Goal: Obtain resource: Download file/media

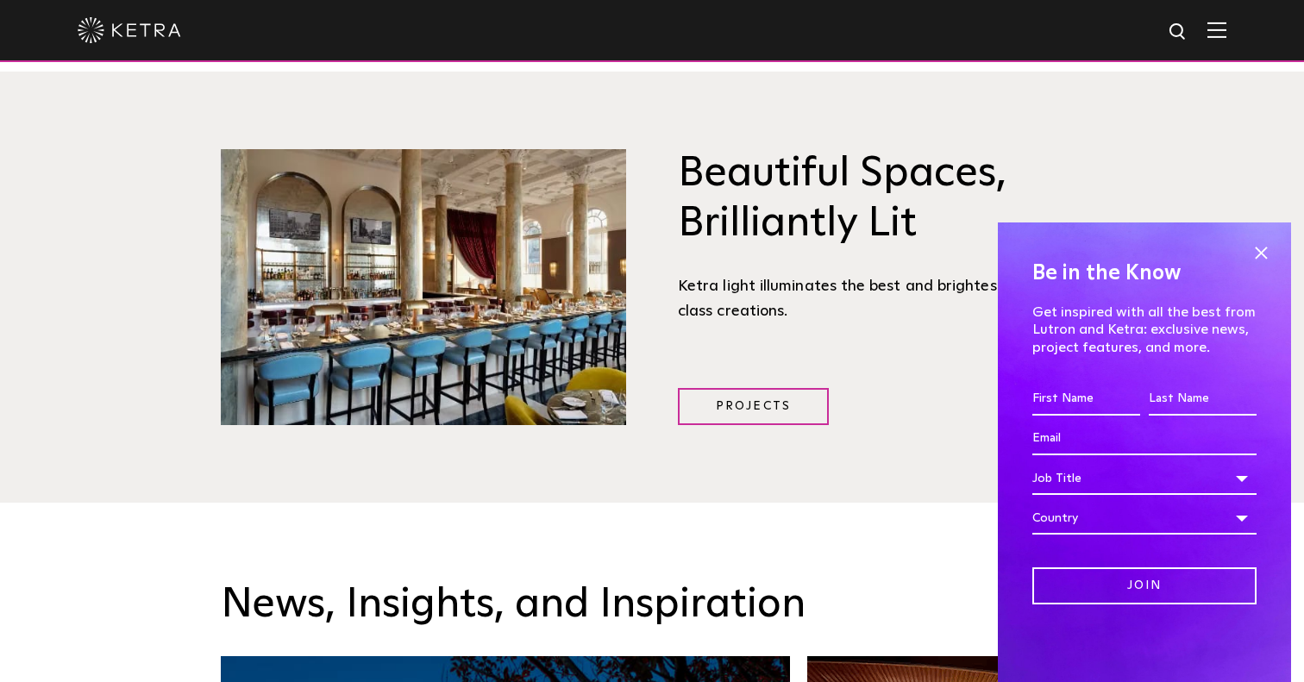
scroll to position [2353, 0]
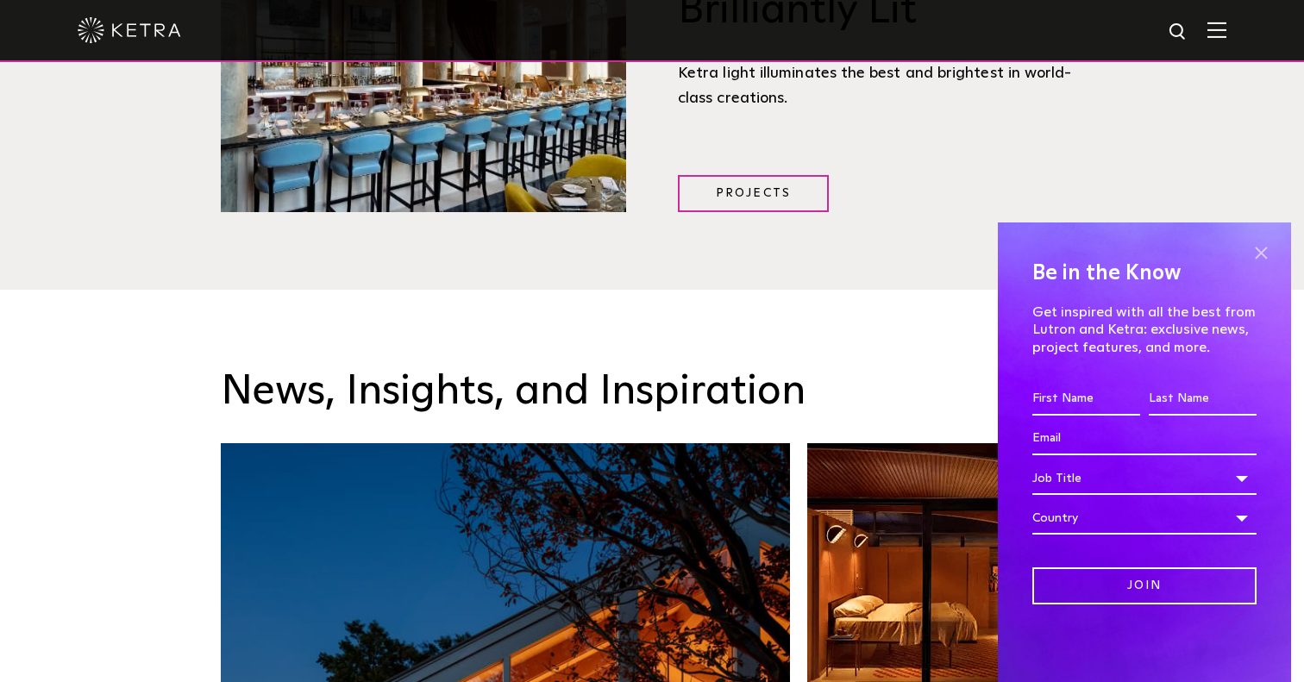
click at [1261, 255] on span at bounding box center [1261, 253] width 26 height 26
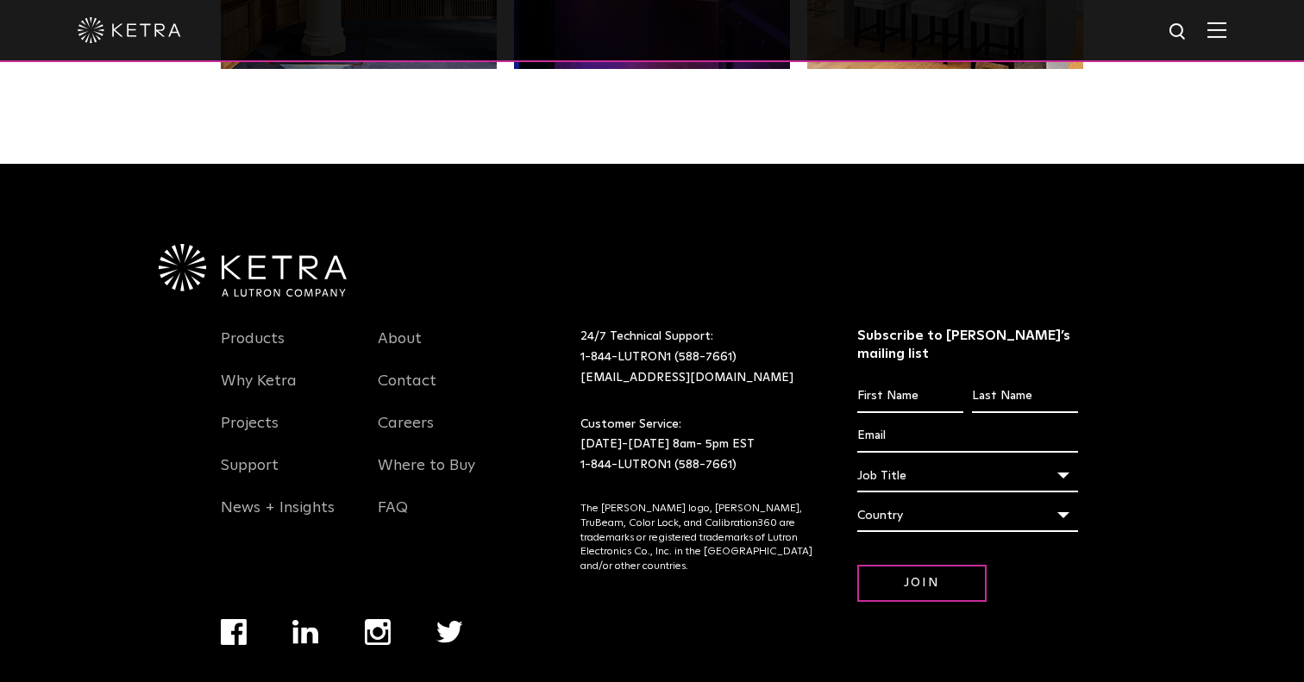
scroll to position [3623, 0]
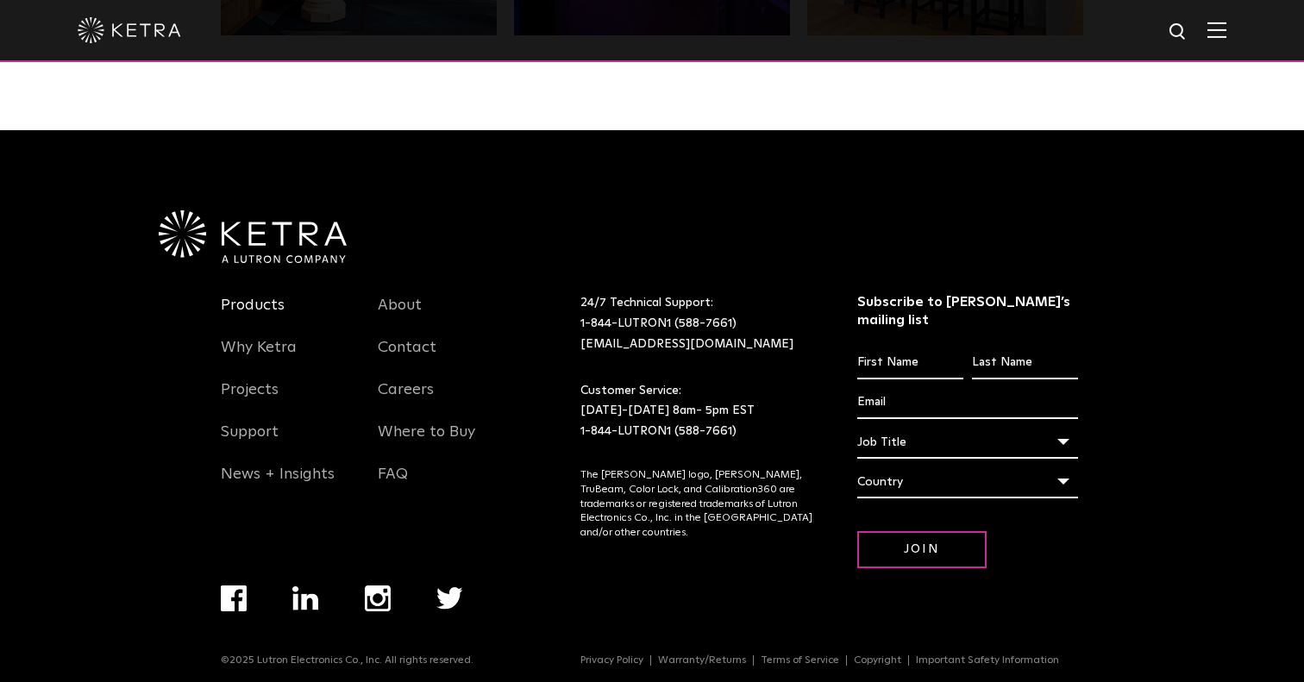
click at [248, 307] on link "Products" at bounding box center [253, 316] width 64 height 40
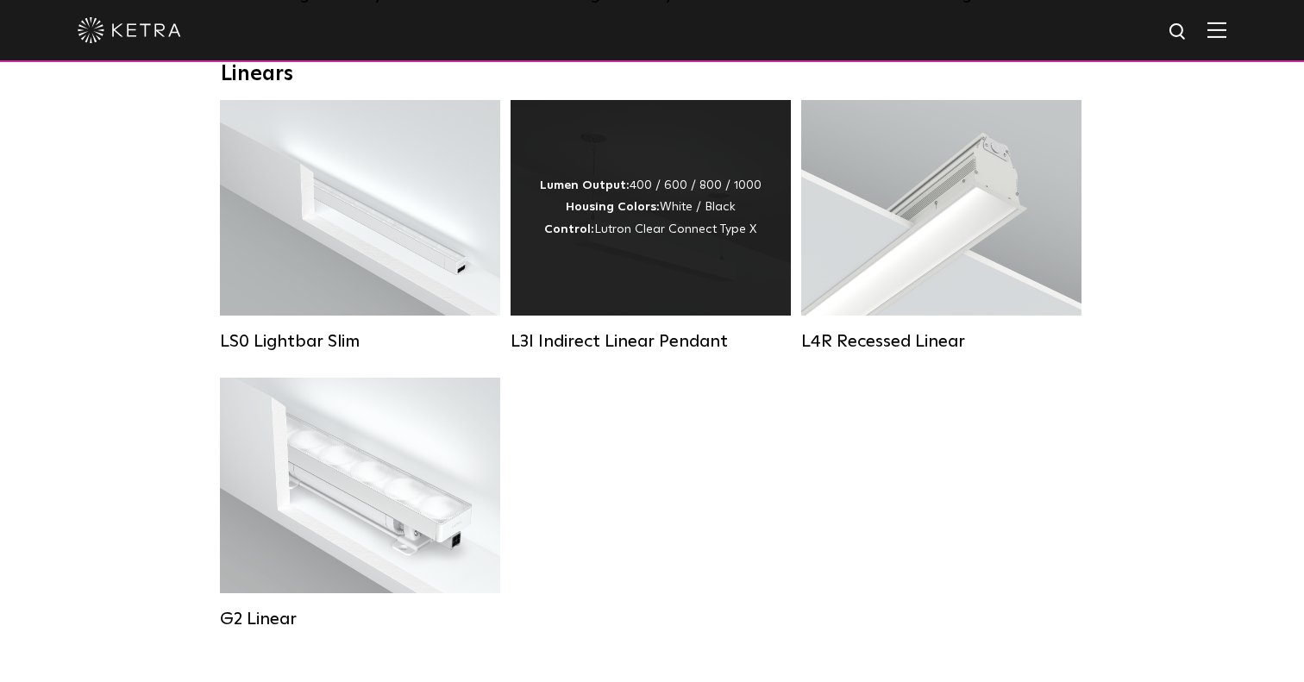
scroll to position [629, 0]
click at [648, 339] on div "L3I Indirect Linear Pendant" at bounding box center [651, 340] width 280 height 21
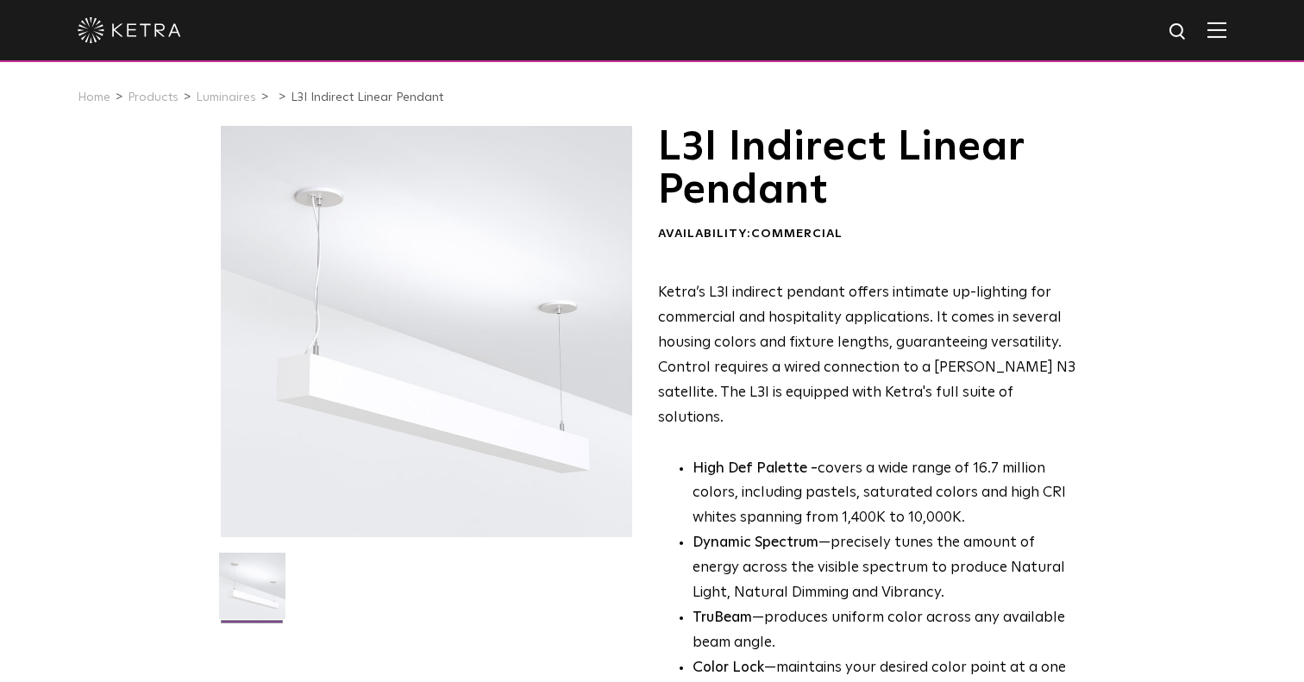
click at [311, 228] on div at bounding box center [426, 331] width 411 height 411
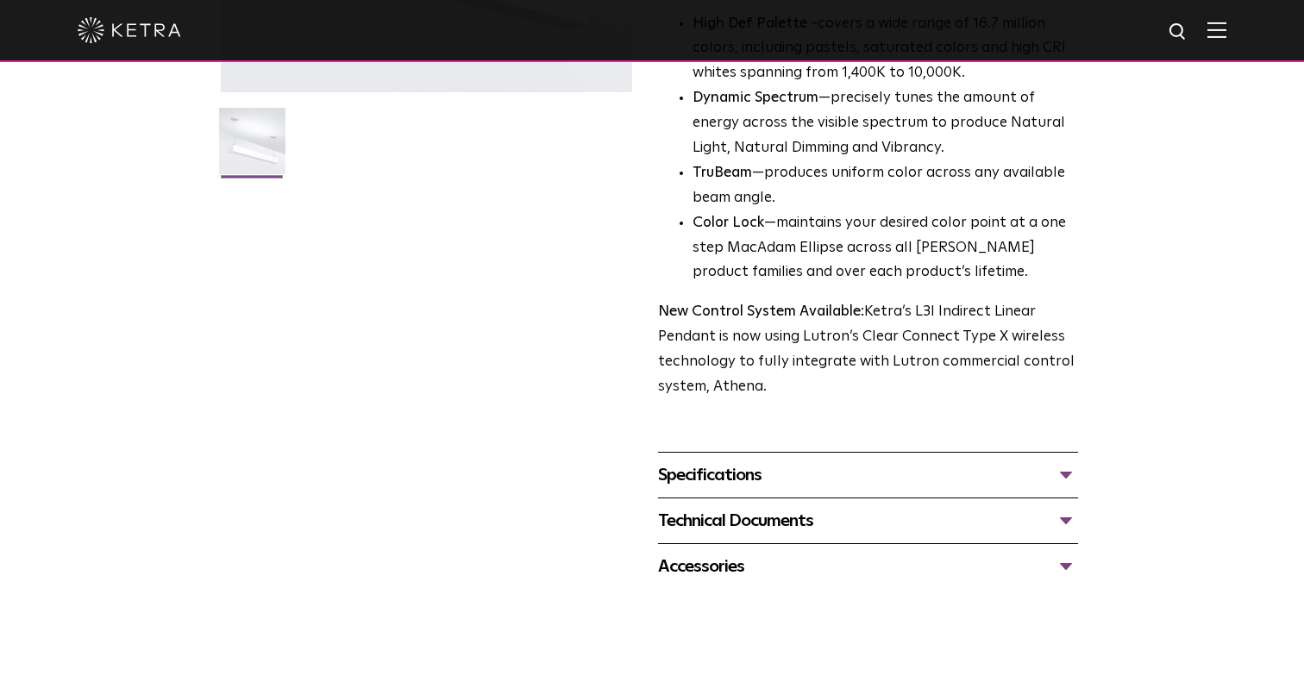
scroll to position [428, 0]
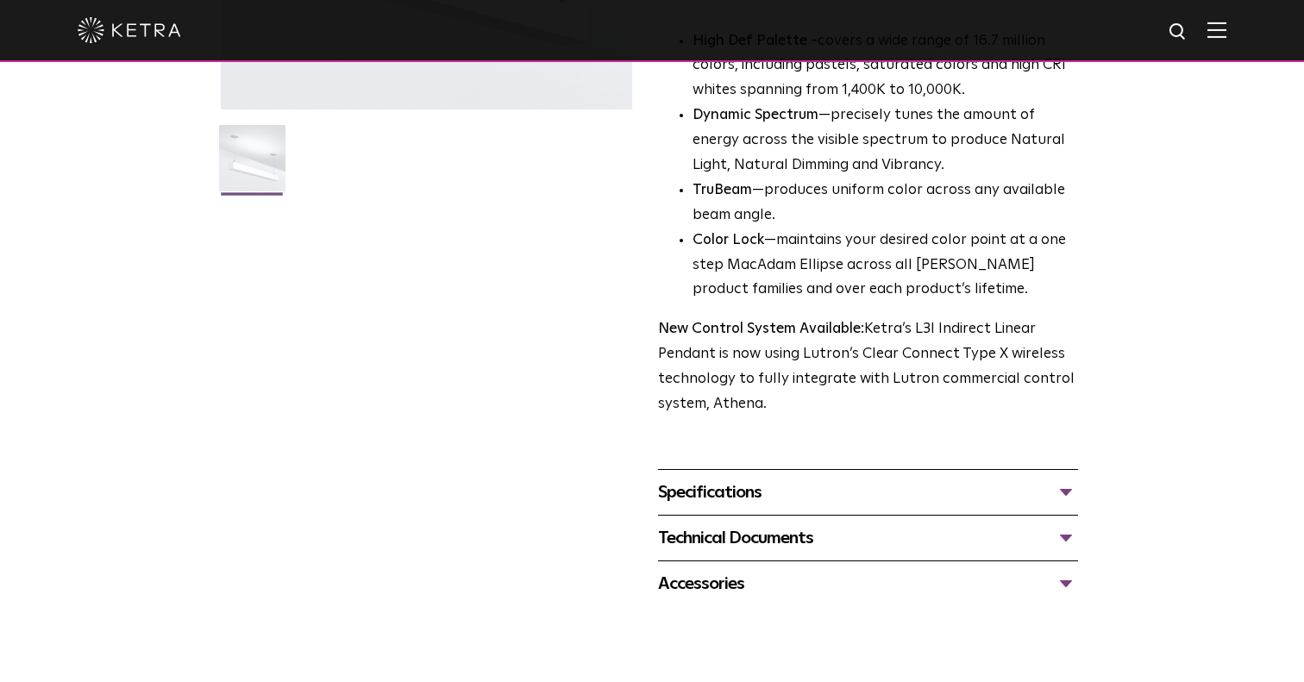
click at [811, 479] on div "Specifications" at bounding box center [868, 493] width 420 height 28
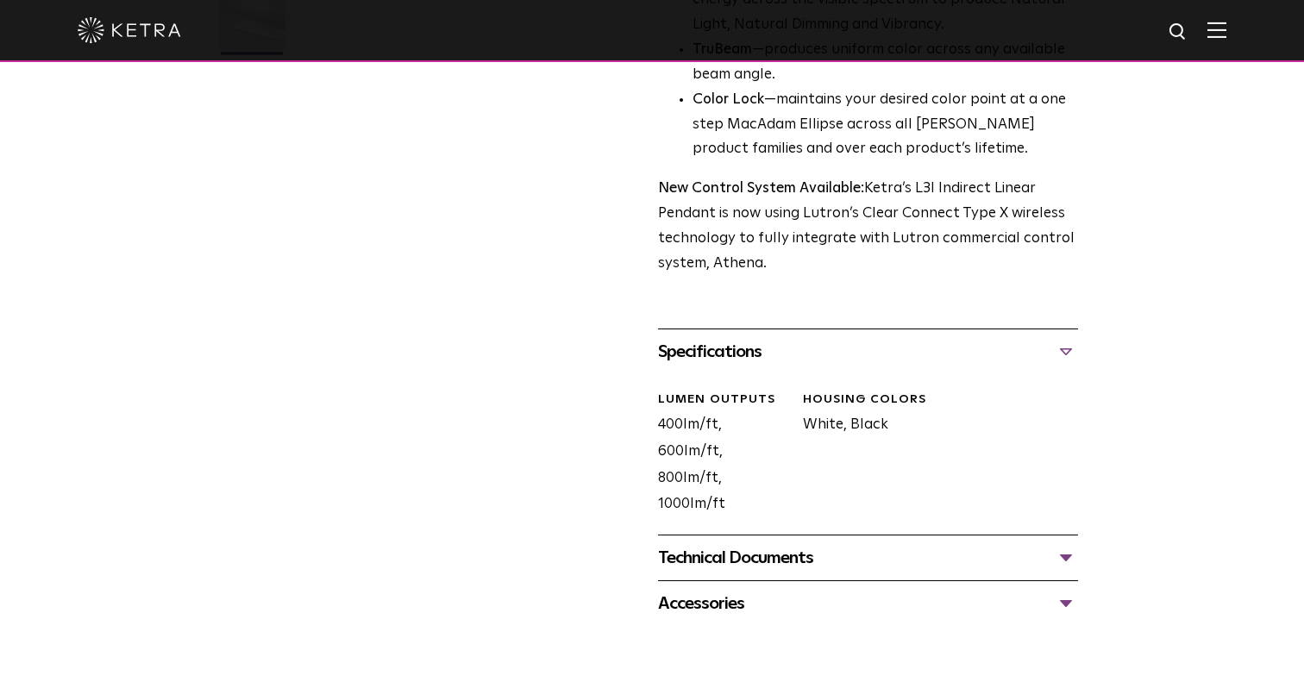
scroll to position [586, 0]
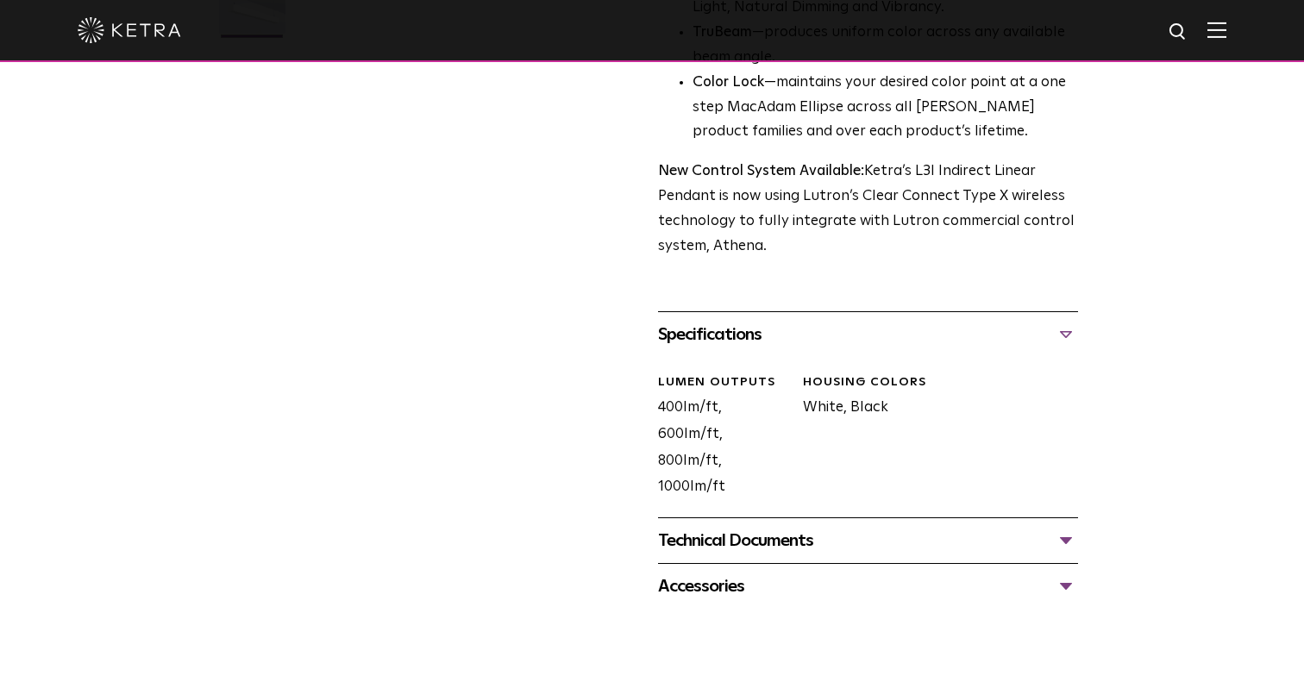
click at [787, 517] on div "Technical Documents L3I Specification Sheet L3I Installation Guide L3I Indirect…" at bounding box center [868, 540] width 420 height 46
click at [774, 527] on div "Technical Documents" at bounding box center [868, 541] width 420 height 28
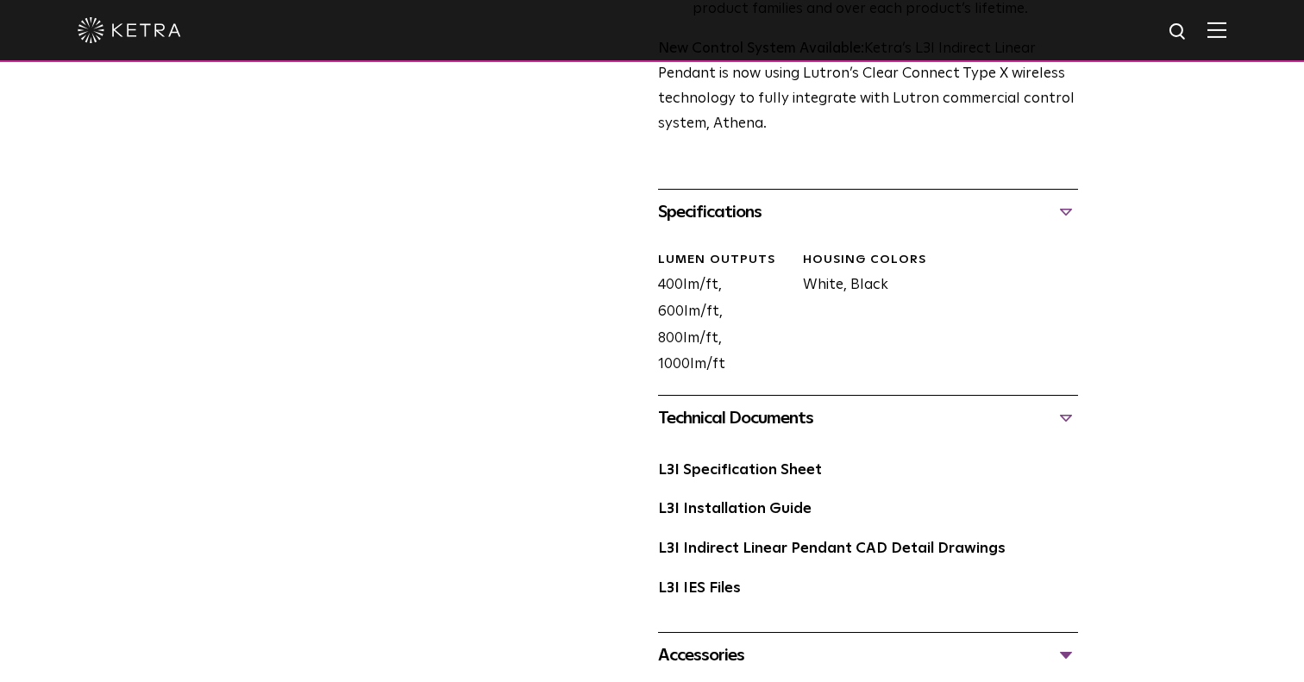
scroll to position [735, 0]
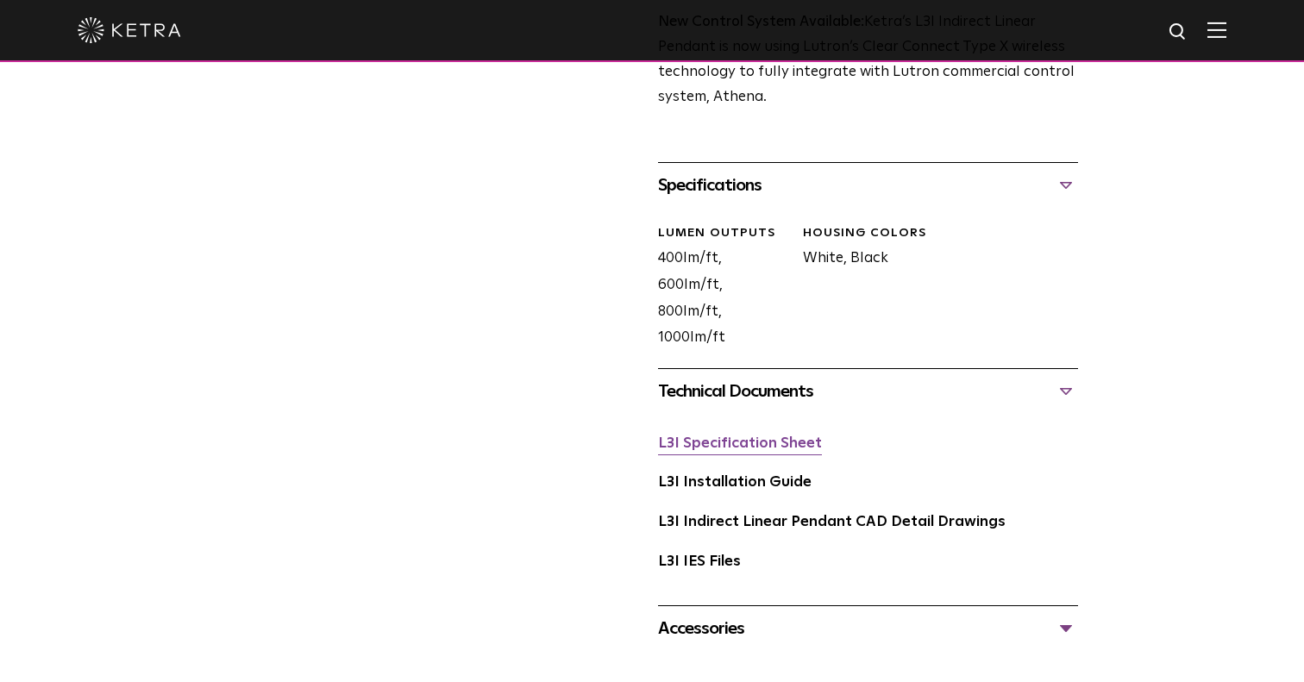
click at [757, 436] on link "L3I Specification Sheet" at bounding box center [740, 443] width 164 height 15
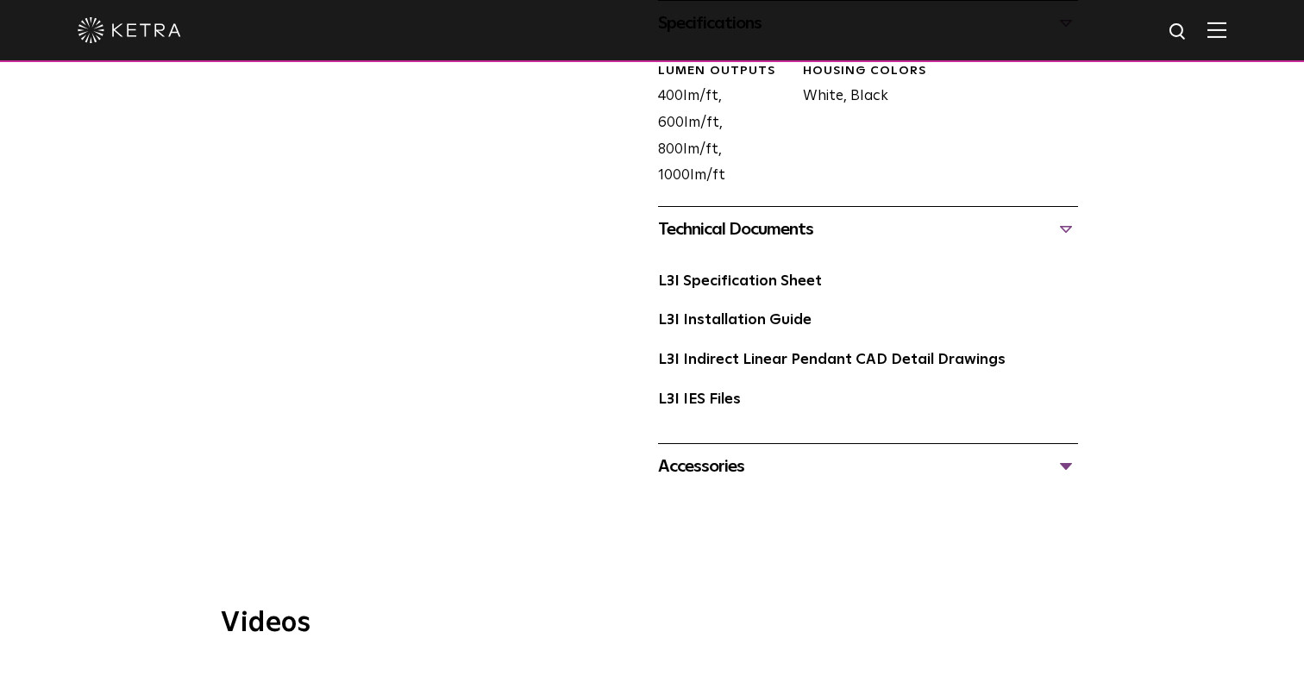
scroll to position [898, 0]
click at [722, 312] on link "L3I Installation Guide" at bounding box center [735, 319] width 154 height 15
click at [716, 452] on div "Accessories" at bounding box center [868, 466] width 420 height 28
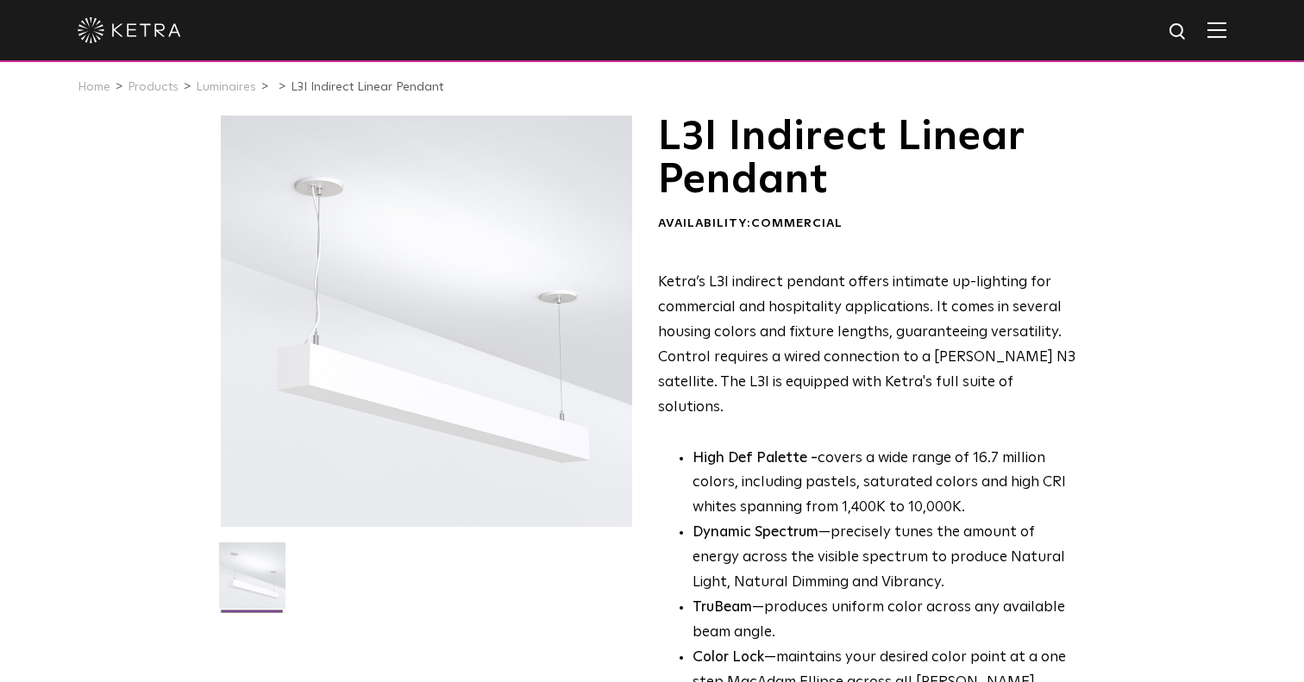
scroll to position [0, 0]
